Goal: Information Seeking & Learning: Learn about a topic

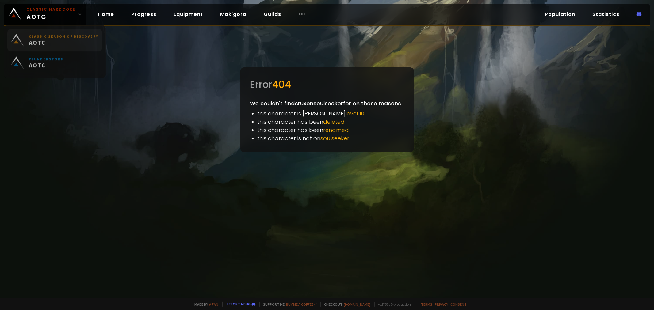
click at [41, 45] on span "AOTC" at bounding box center [64, 44] width 70 height 8
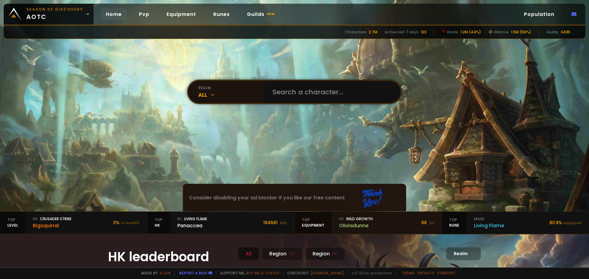
click at [352, 222] on div "Oliviadunne" at bounding box center [356, 226] width 34 height 8
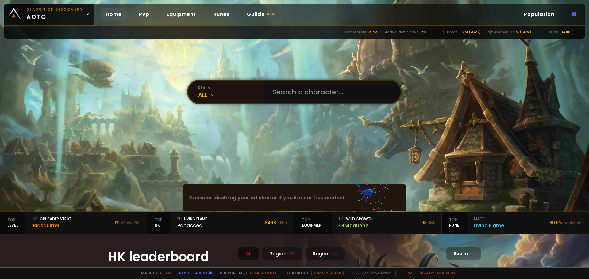
click at [68, 225] on div "Bigsquirrel" at bounding box center [52, 226] width 39 height 8
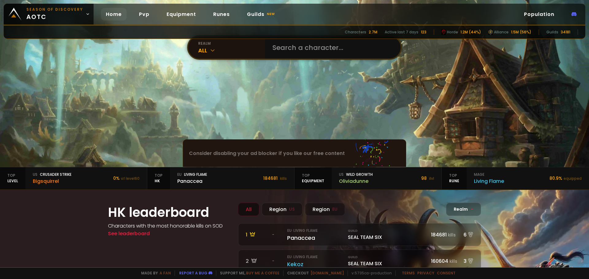
scroll to position [92, 0]
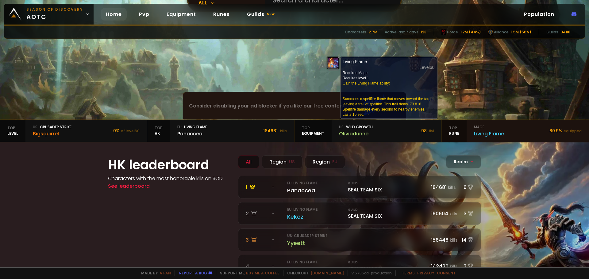
click at [487, 136] on div "Living Flame" at bounding box center [489, 134] width 30 height 8
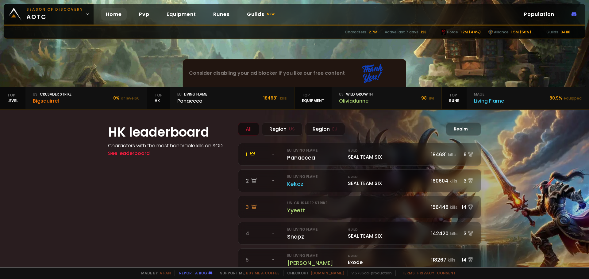
scroll to position [153, 0]
